Goal: Task Accomplishment & Management: Use online tool/utility

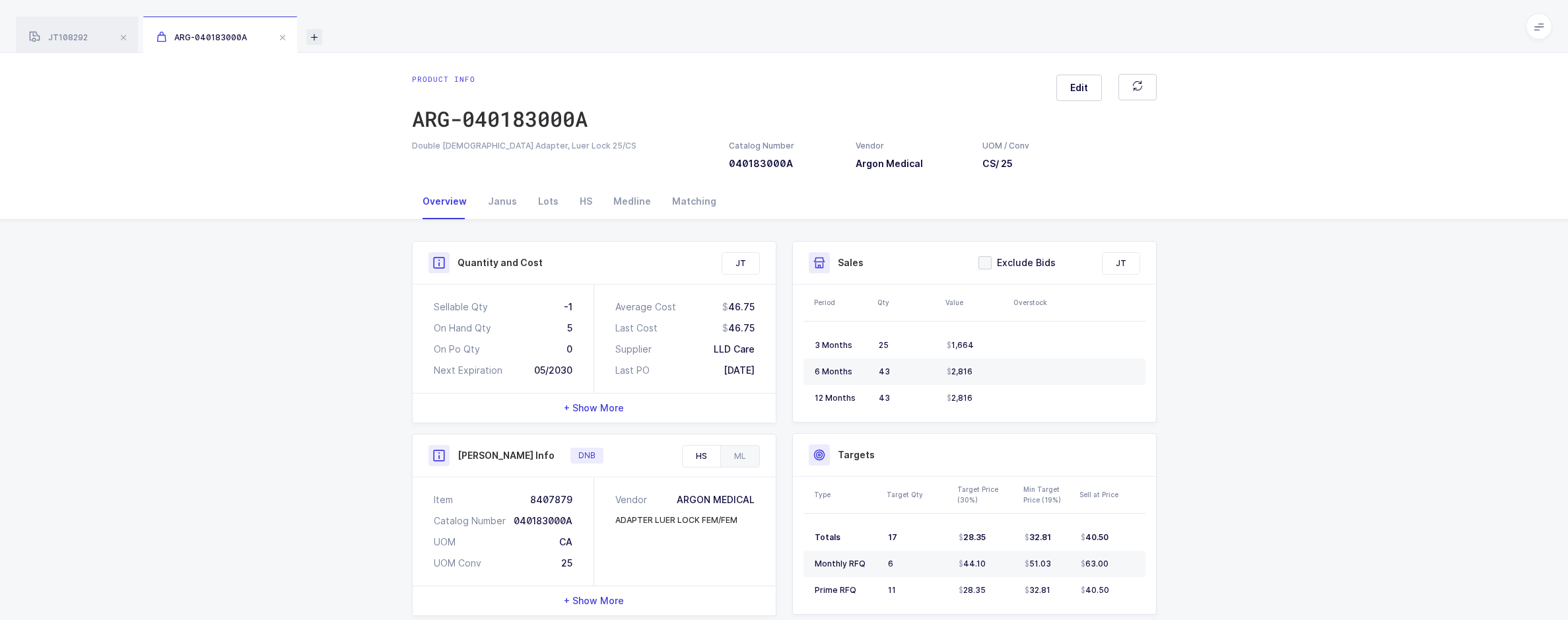
click at [318, 33] on icon at bounding box center [315, 37] width 16 height 16
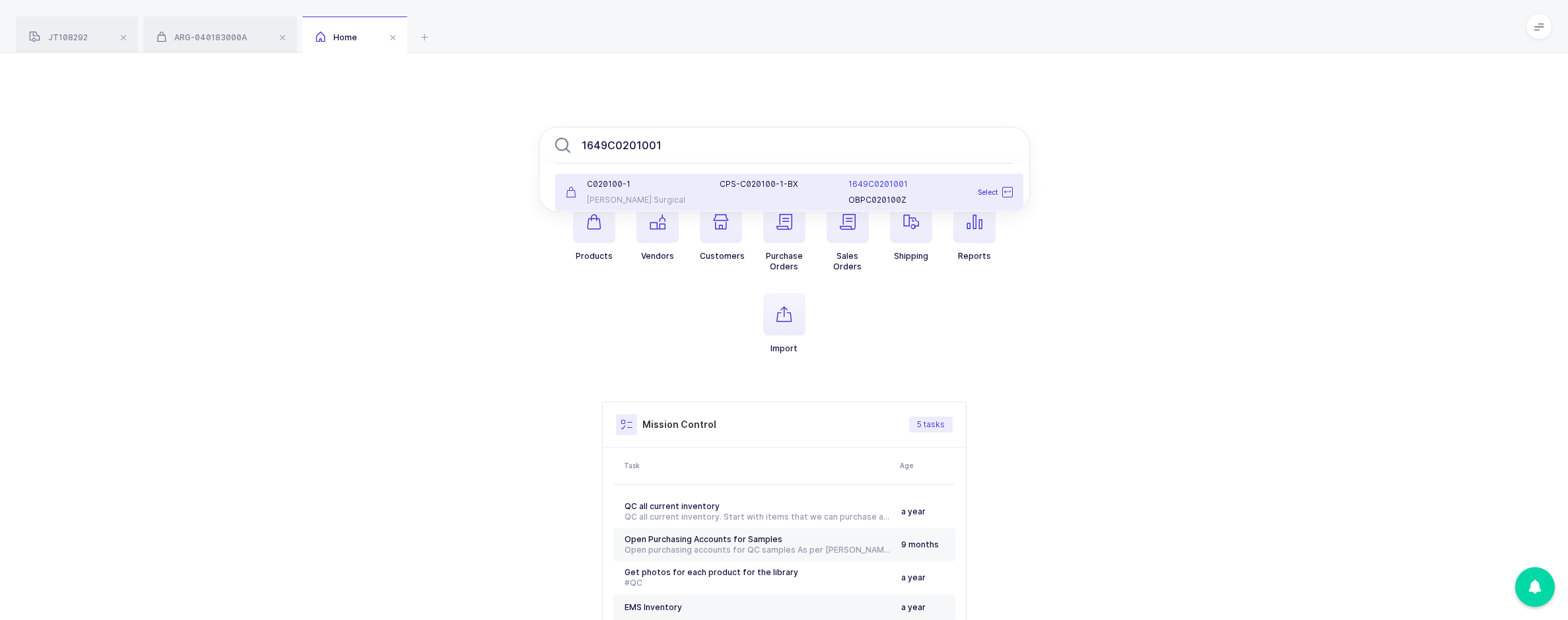
type input "1649C0201001"
click at [709, 194] on div "C020100-1 [PERSON_NAME] Surgical" at bounding box center [635, 191] width 155 height 26
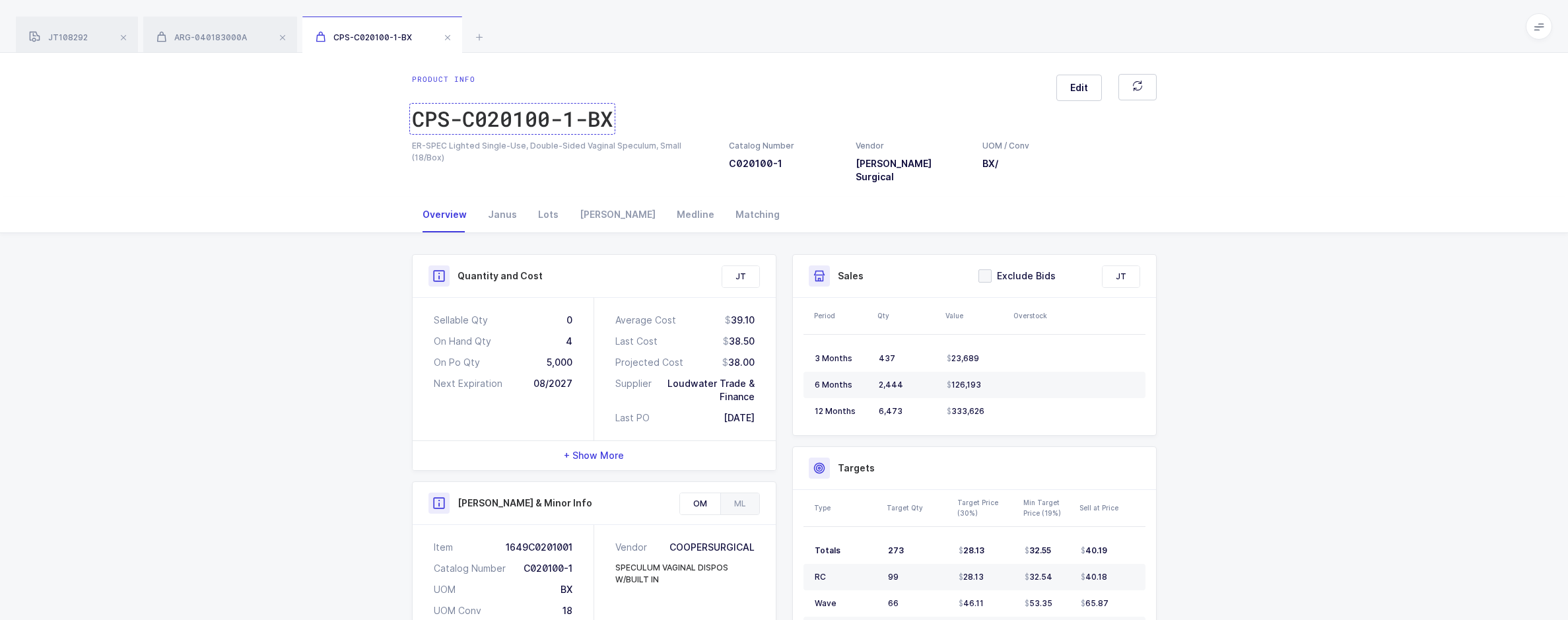
click at [517, 123] on div "CPS-C020100-1-BX" at bounding box center [512, 118] width 201 height 26
click at [472, 35] on icon at bounding box center [479, 37] width 16 height 16
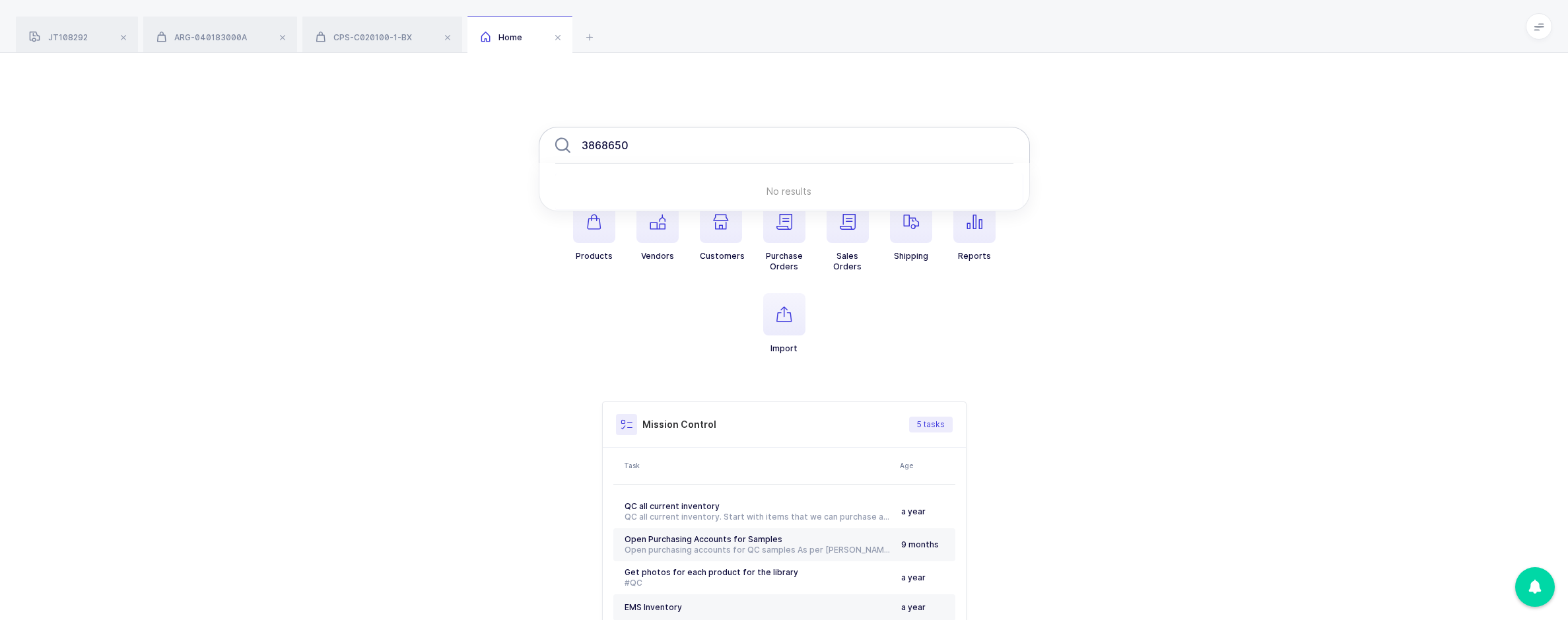
drag, startPoint x: 653, startPoint y: 159, endPoint x: 570, endPoint y: 157, distance: 83.0
click at [570, 157] on input "3868650" at bounding box center [784, 145] width 491 height 37
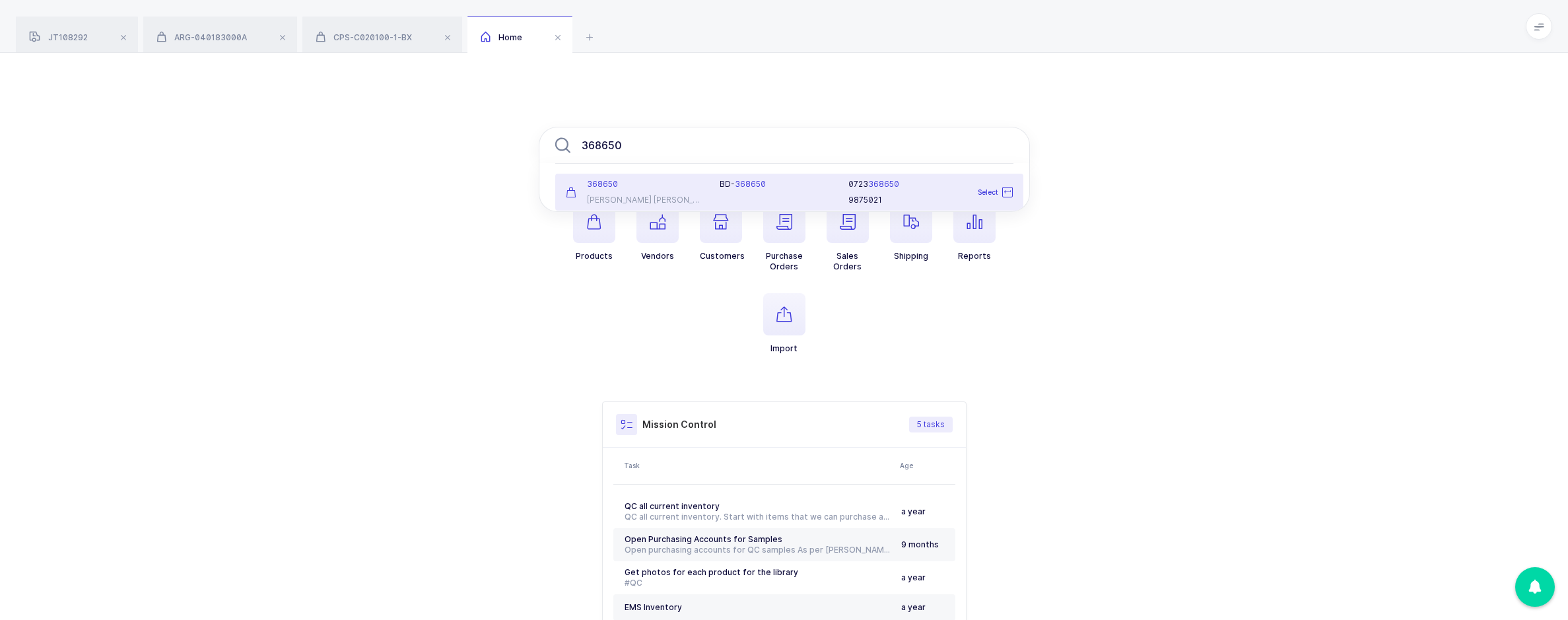
type input "368650"
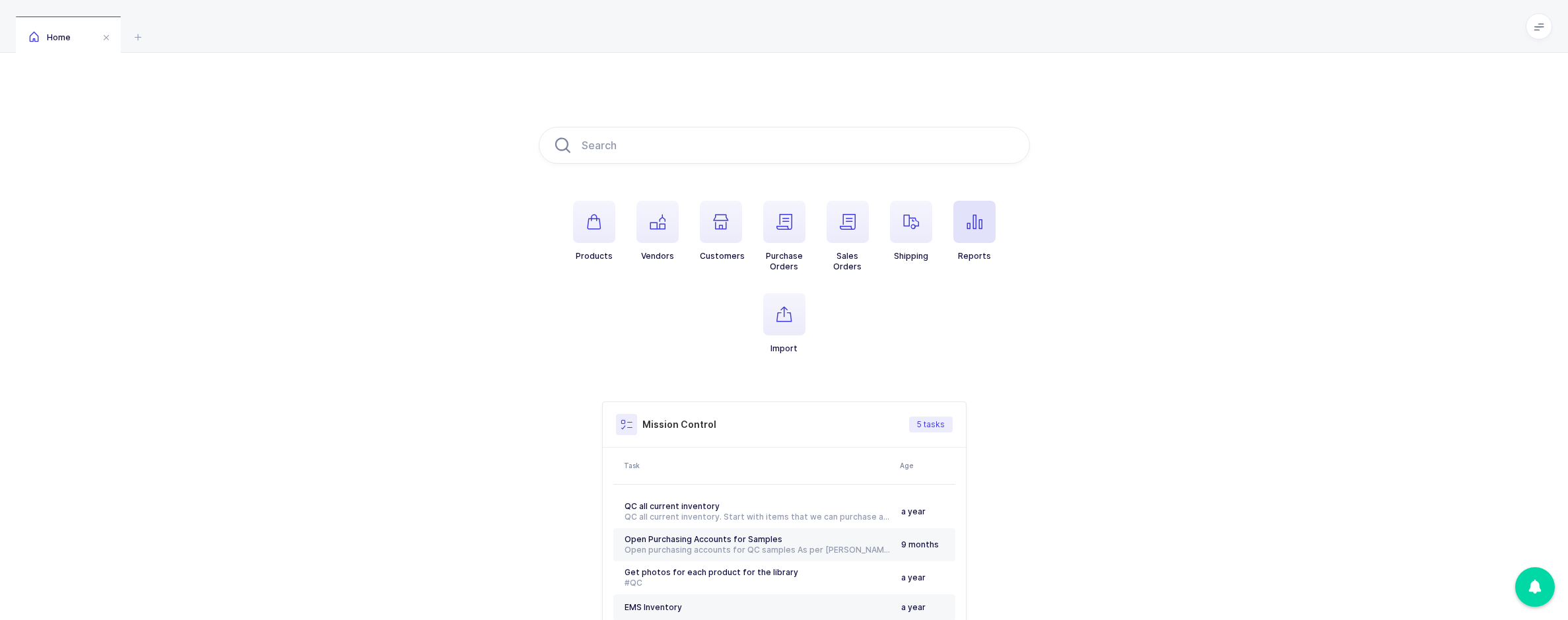
click at [969, 228] on icon "button" at bounding box center [975, 222] width 16 height 16
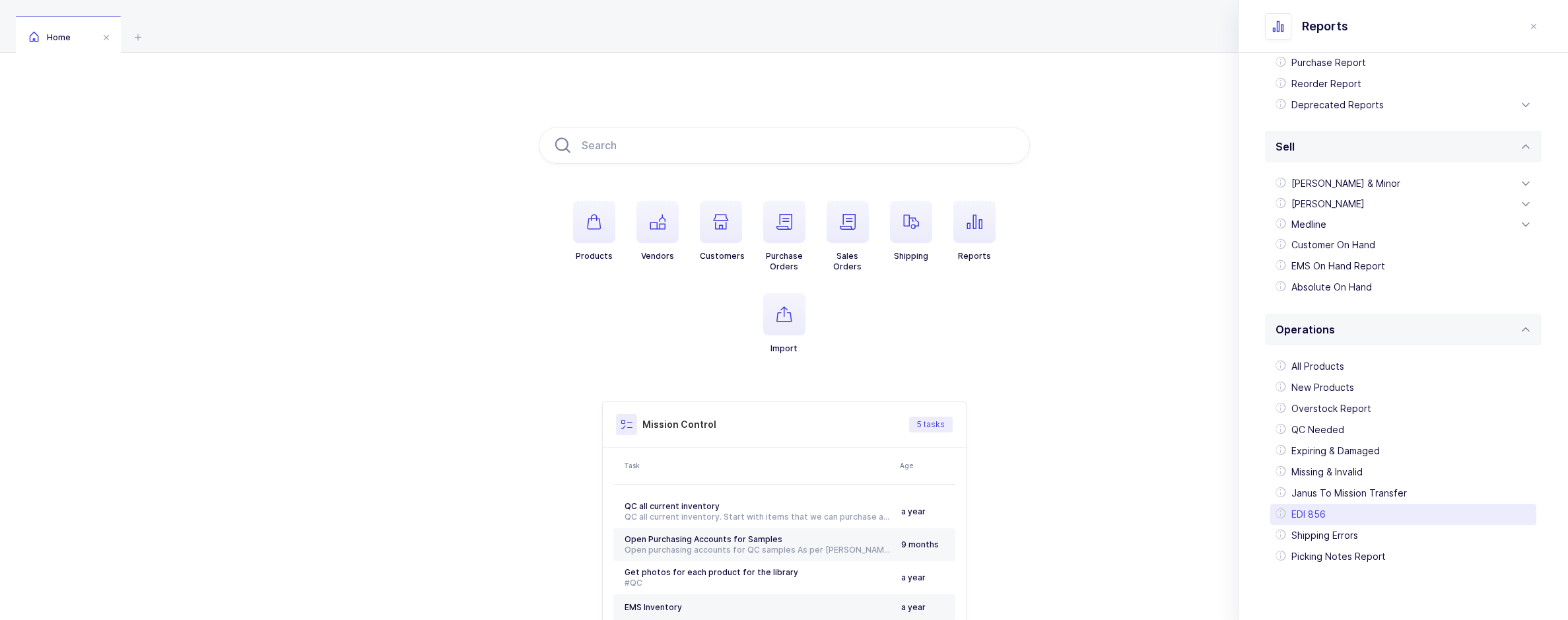
click at [1320, 506] on div "EDI 856" at bounding box center [1403, 514] width 266 height 21
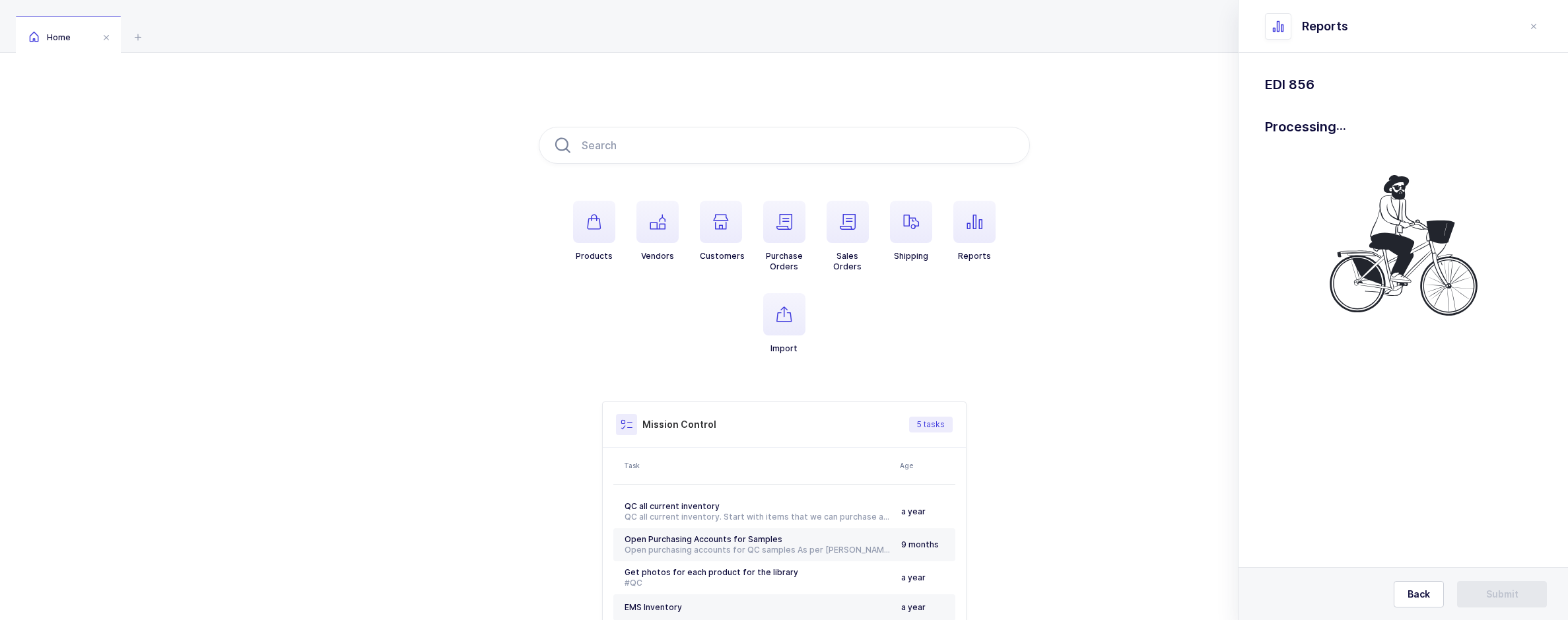
scroll to position [0, 0]
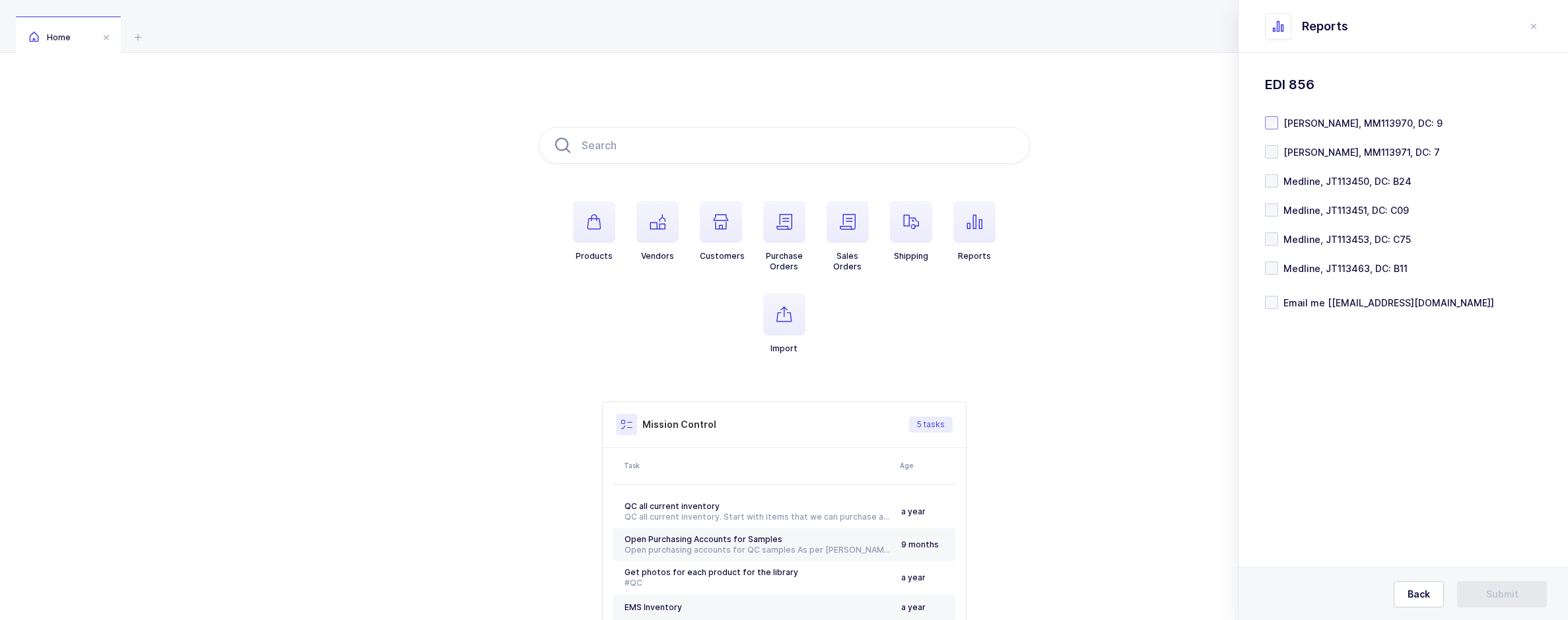
click at [1300, 128] on span "Henry Schein, MM113970, DC: 9" at bounding box center [1360, 123] width 165 height 13
click at [1278, 116] on input "Henry Schein, MM113970, DC: 9" at bounding box center [1278, 116] width 0 height 0
click at [1475, 591] on button "Submit" at bounding box center [1502, 594] width 90 height 26
